Goal: Task Accomplishment & Management: Complete application form

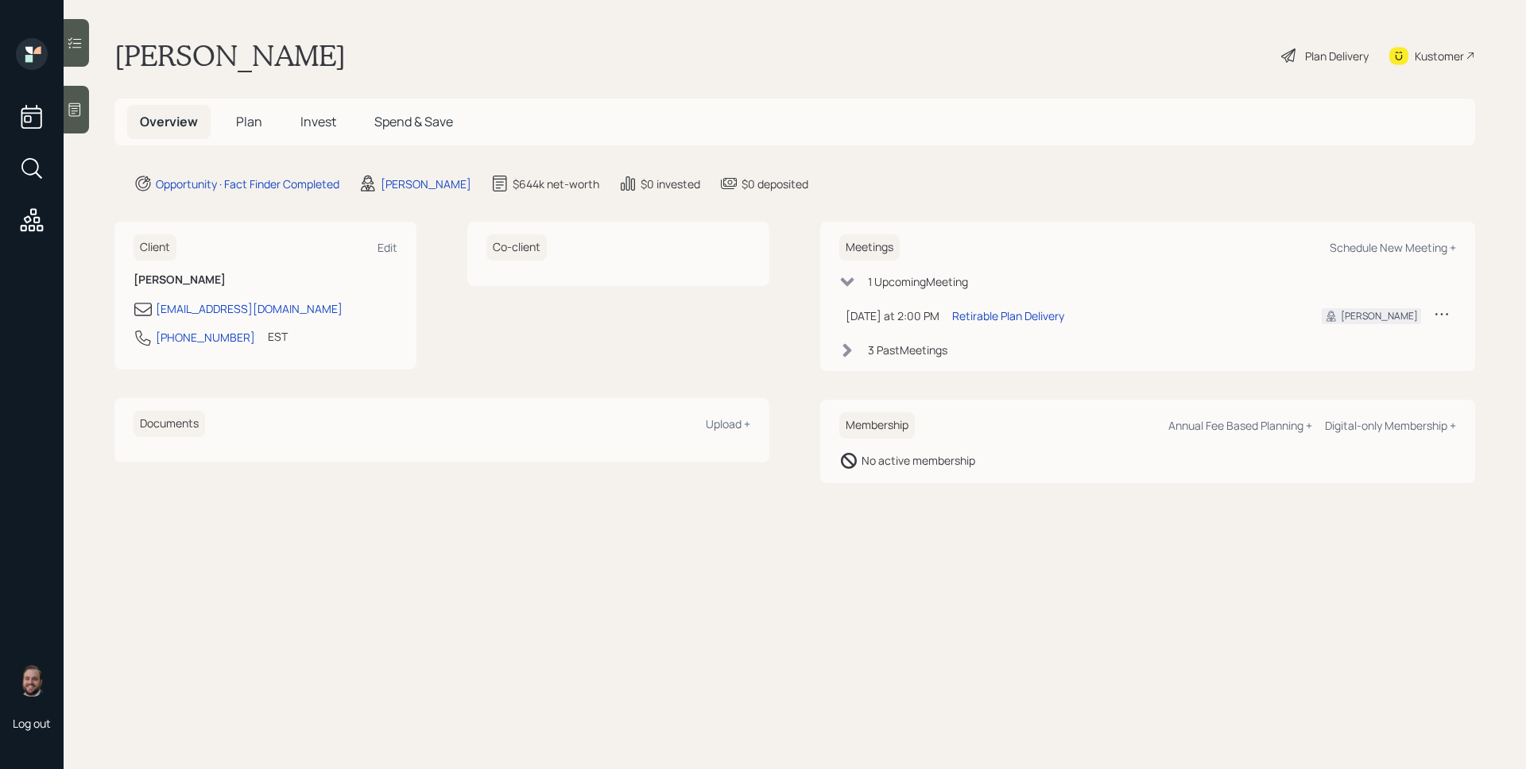
click at [79, 122] on div at bounding box center [76, 110] width 25 height 48
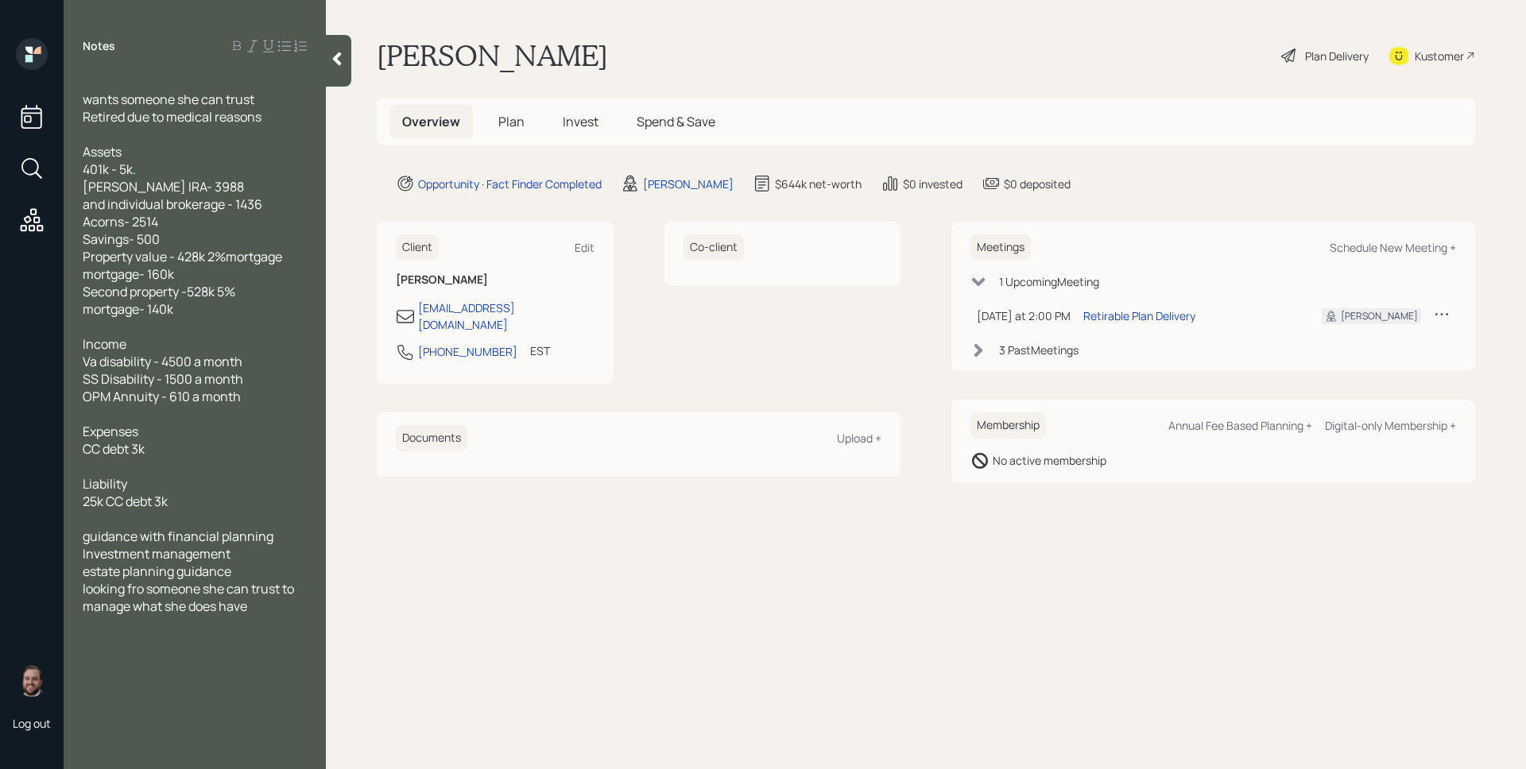
click at [498, 120] on span "Plan" at bounding box center [511, 121] width 26 height 17
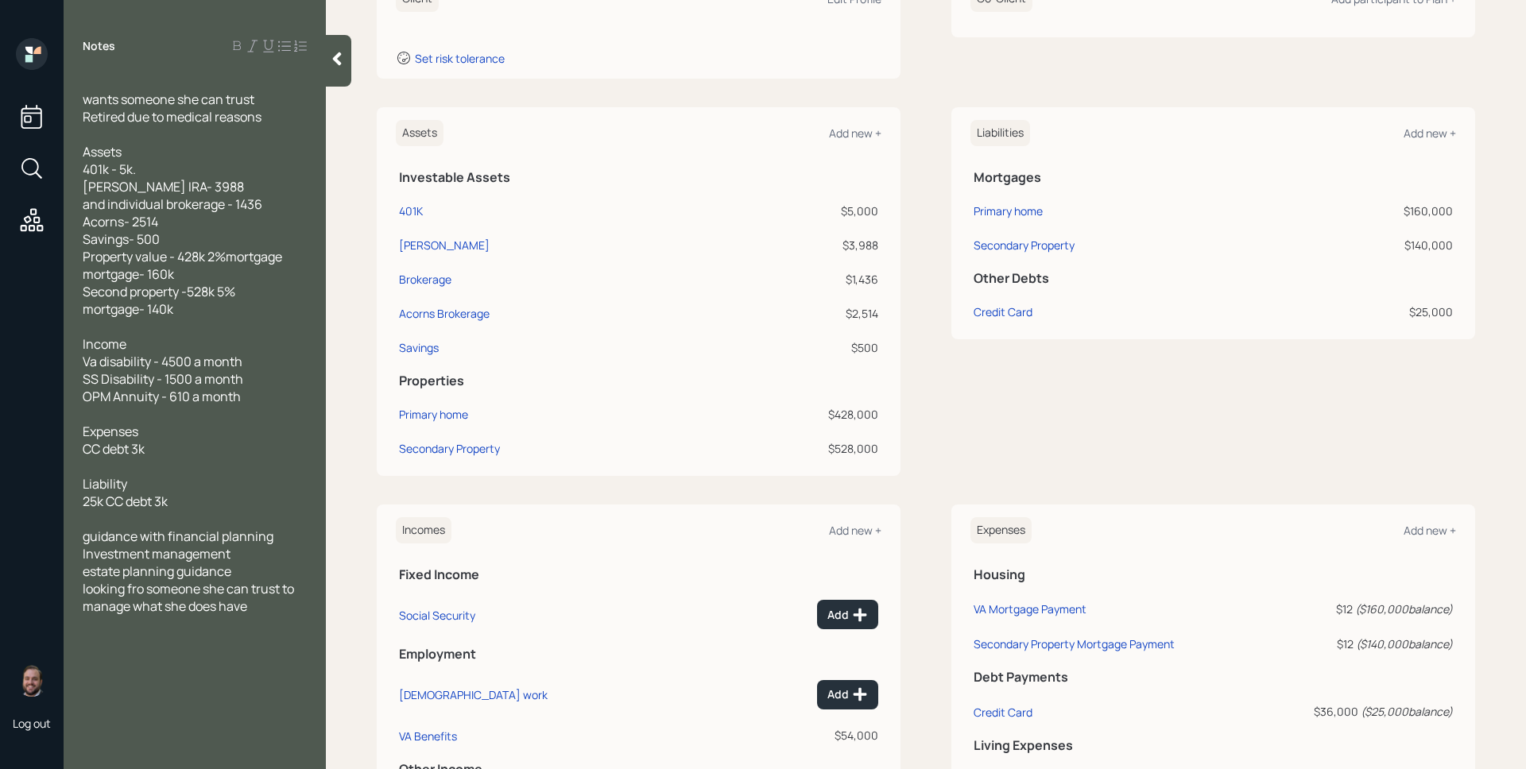
scroll to position [199, 0]
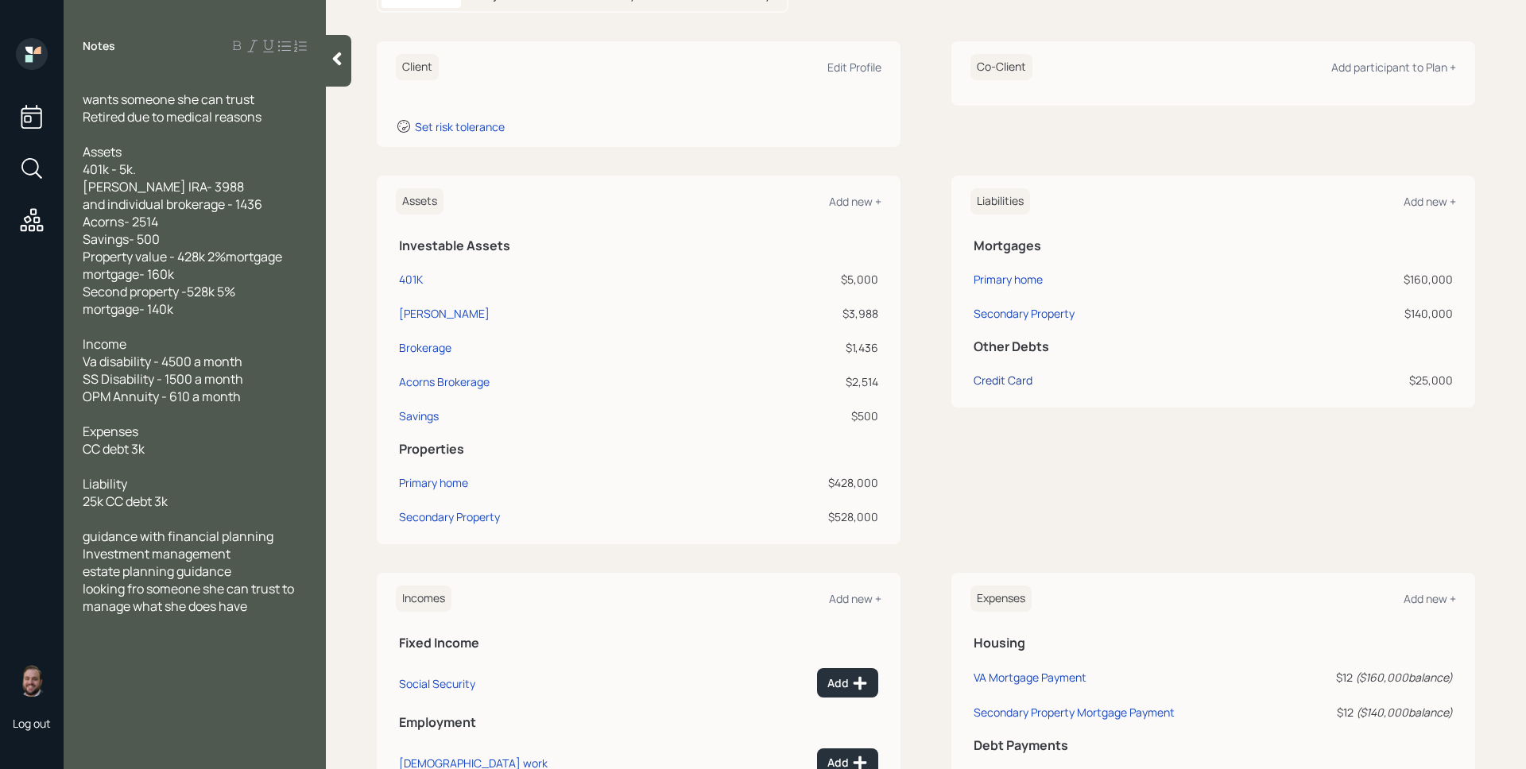
click at [974, 379] on div "Credit Card" at bounding box center [1003, 380] width 59 height 17
select select "credit_card"
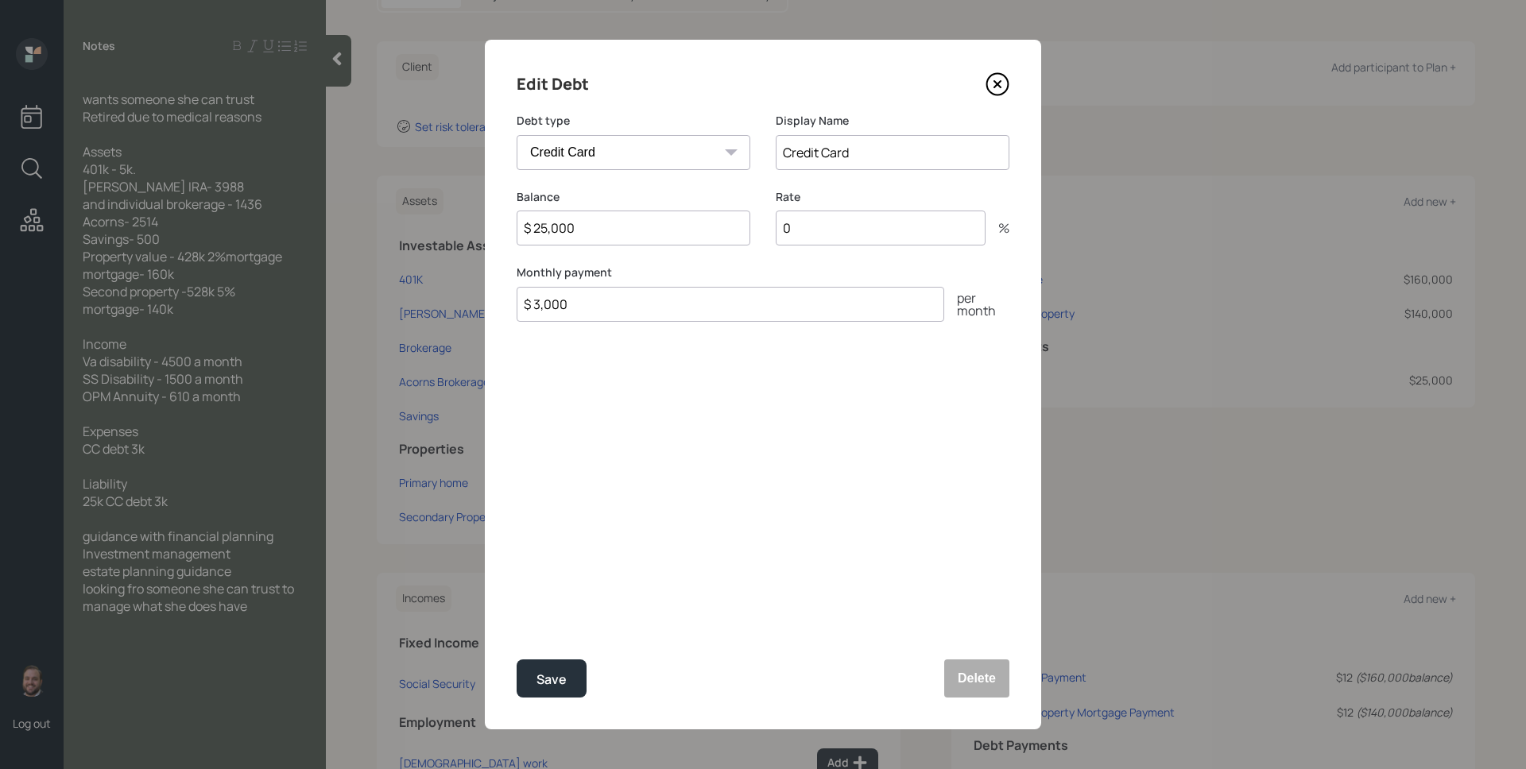
click at [1008, 91] on icon at bounding box center [997, 84] width 24 height 24
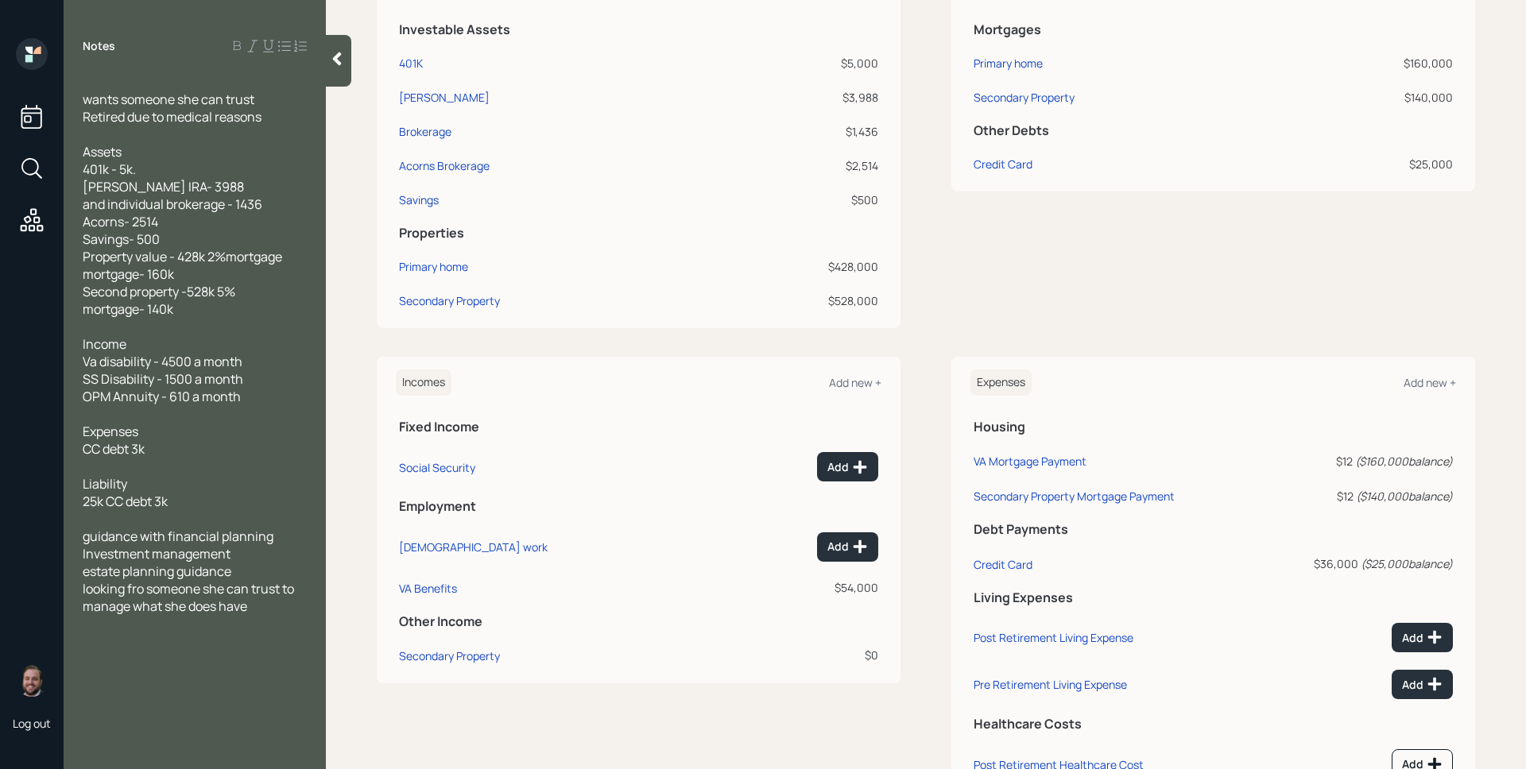
scroll to position [331, 0]
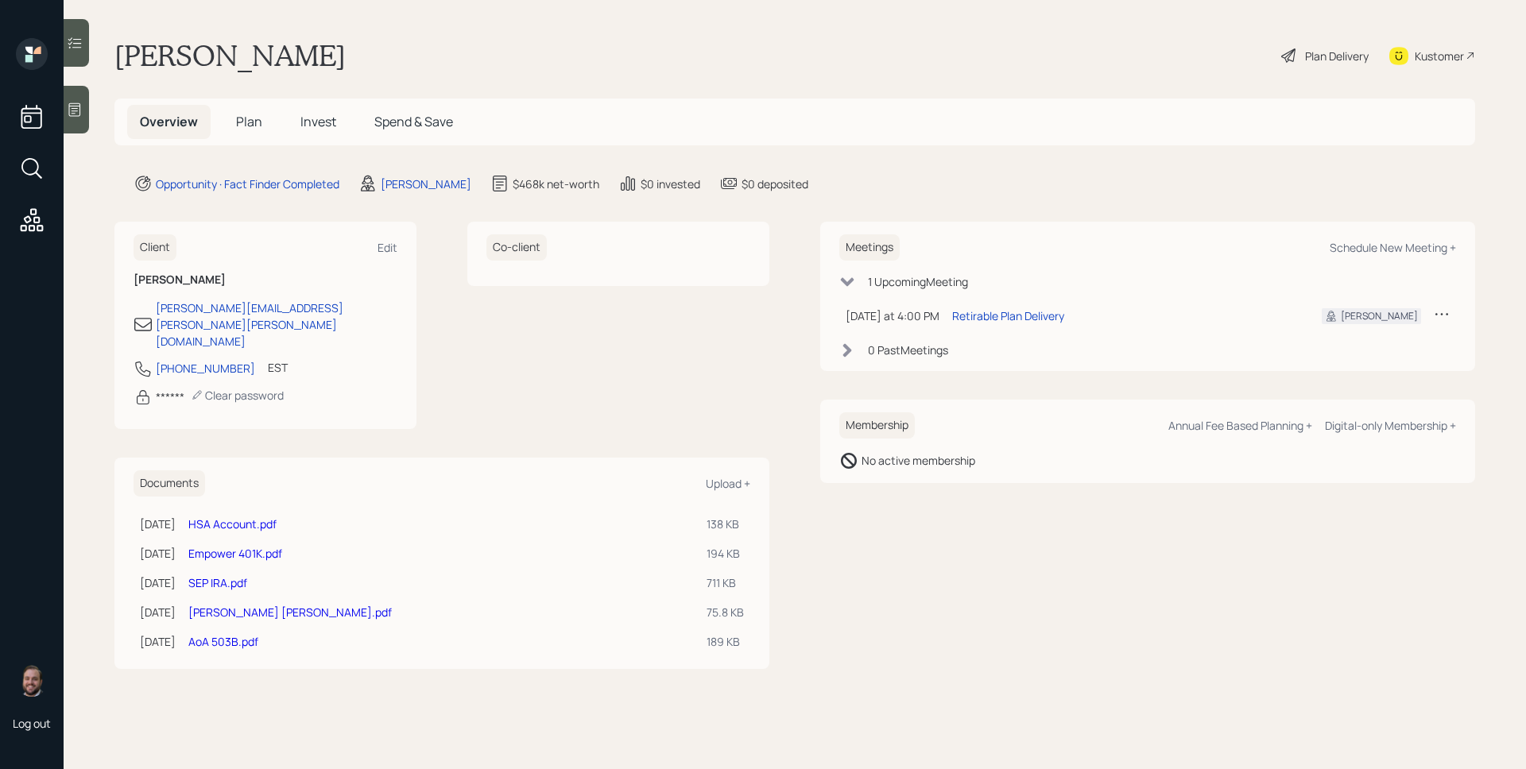
click at [72, 118] on div at bounding box center [76, 110] width 25 height 48
